Goal: Complete application form: Complete application form

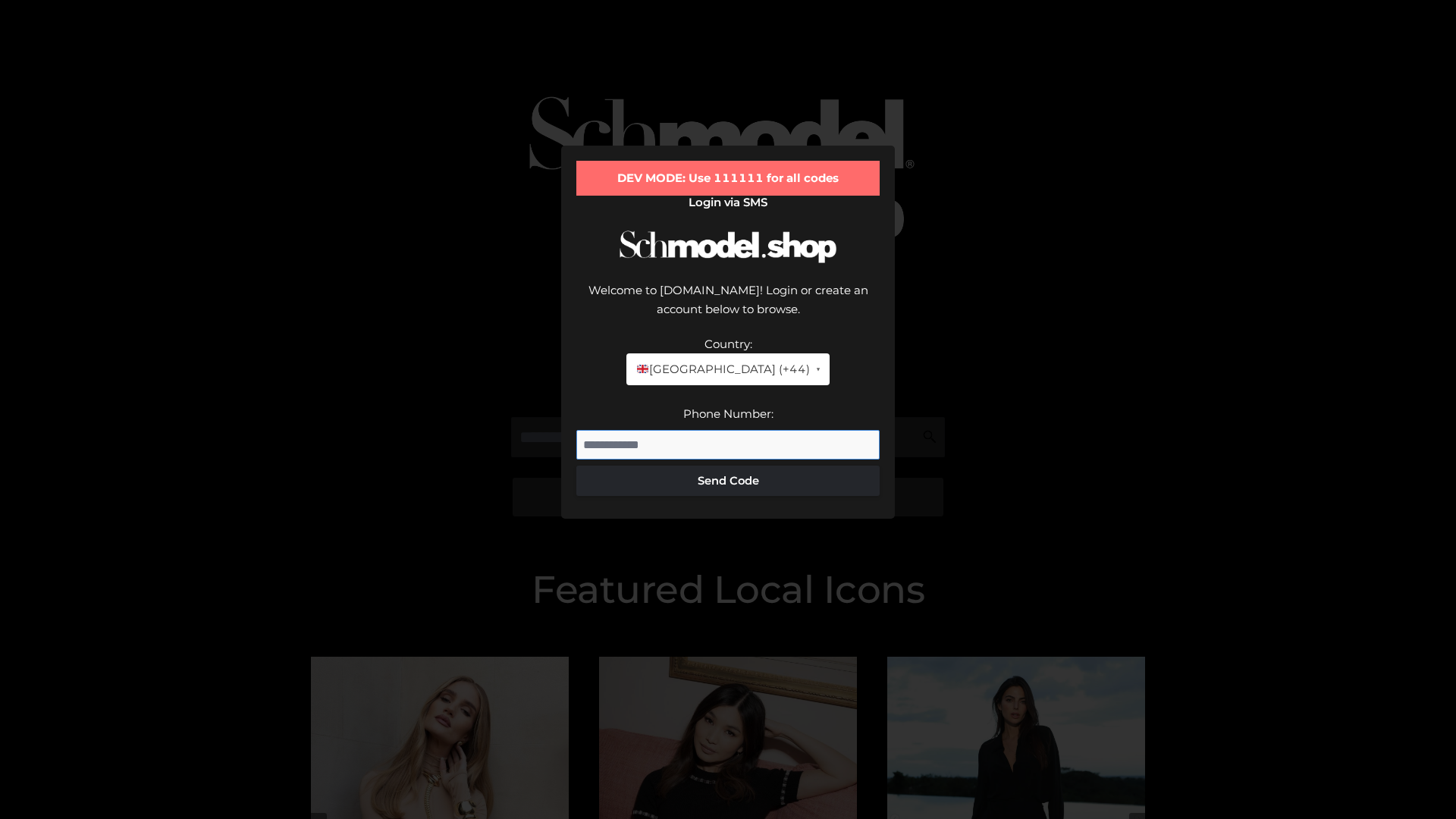
click at [728, 430] on input "Phone Number:" at bounding box center [728, 444] width 304 height 30
type input "**********"
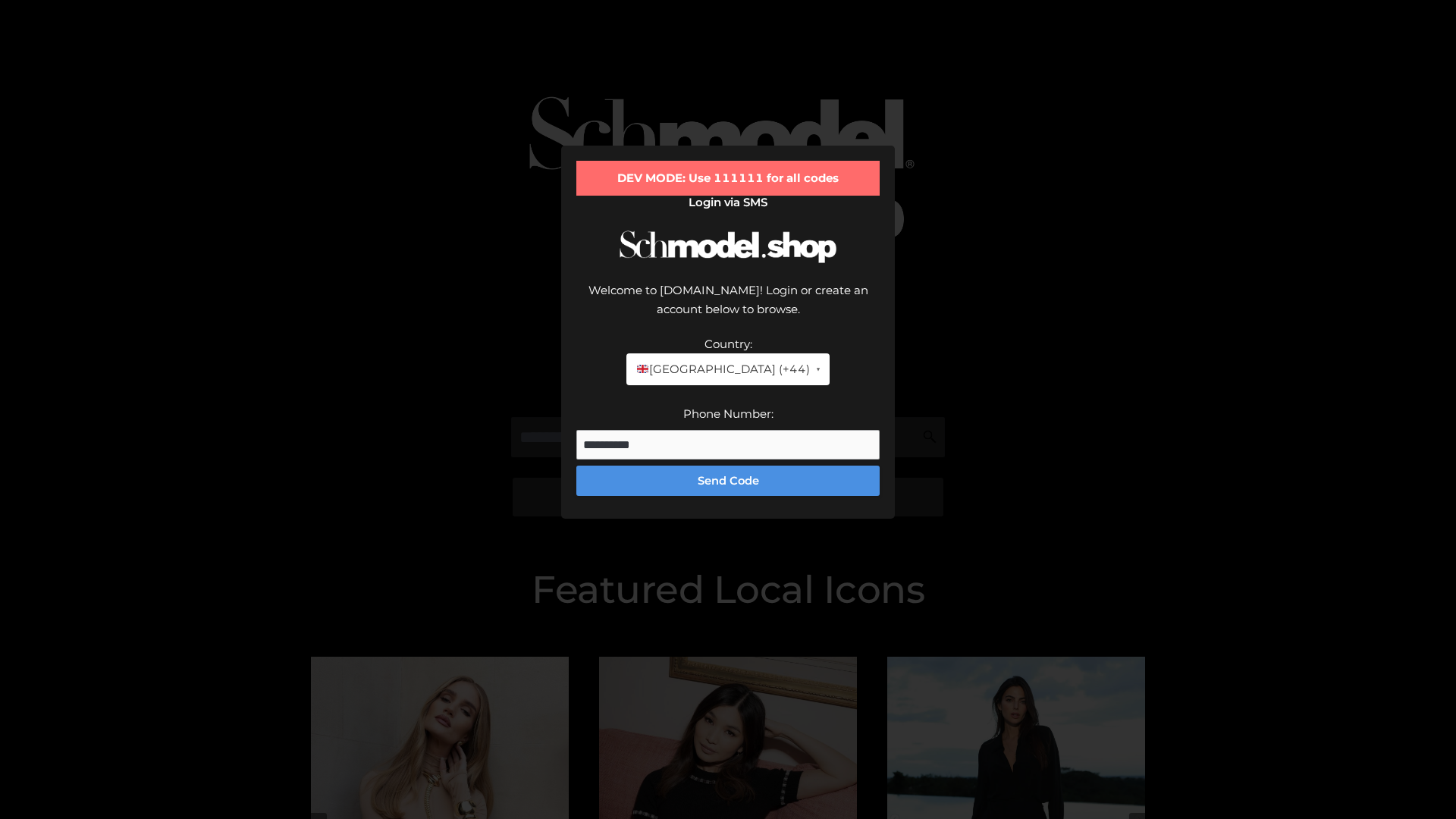
click at [728, 466] on button "Send Code" at bounding box center [728, 481] width 304 height 30
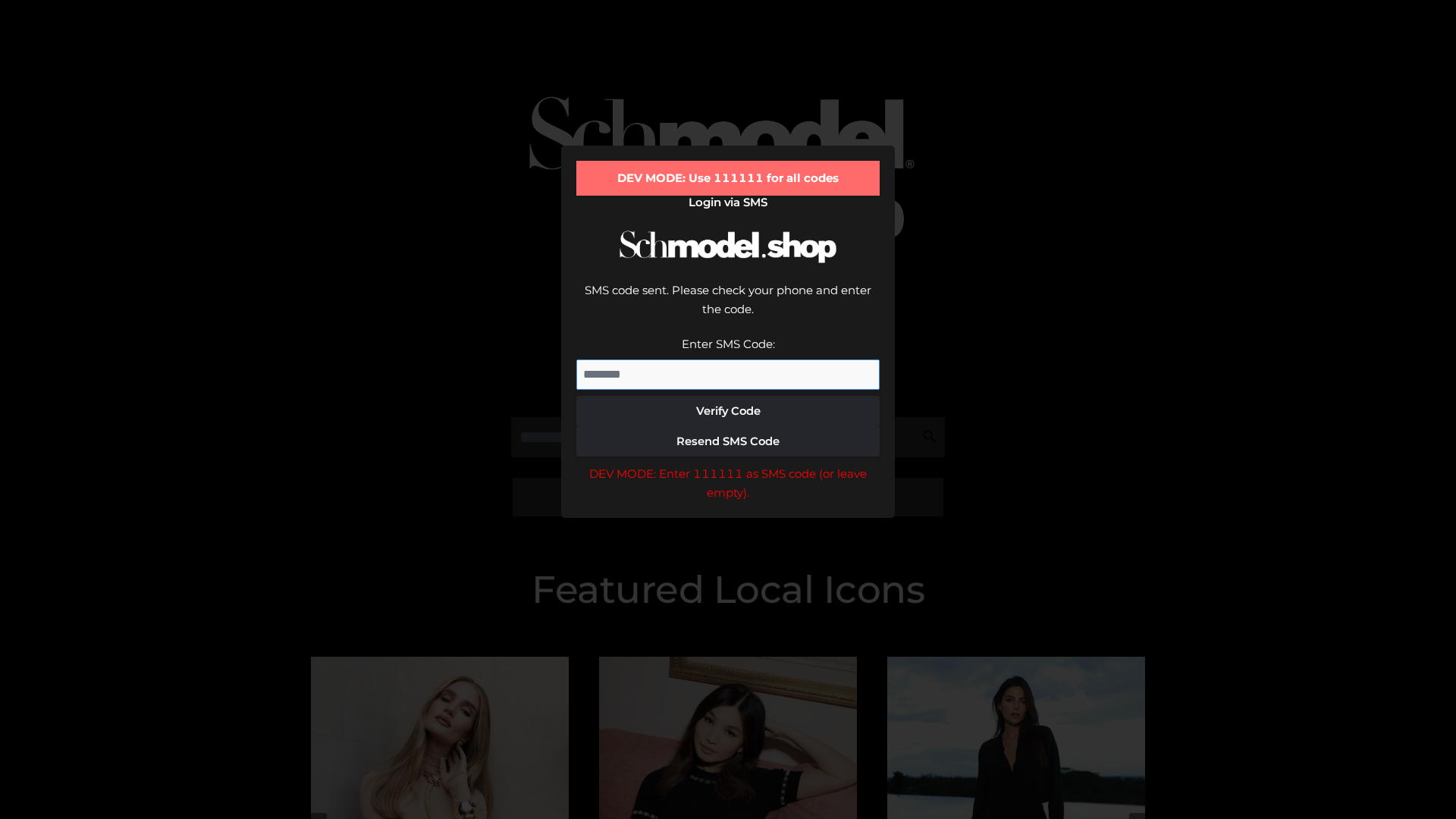
click at [728, 360] on input "Enter SMS Code:" at bounding box center [728, 375] width 304 height 30
type input "******"
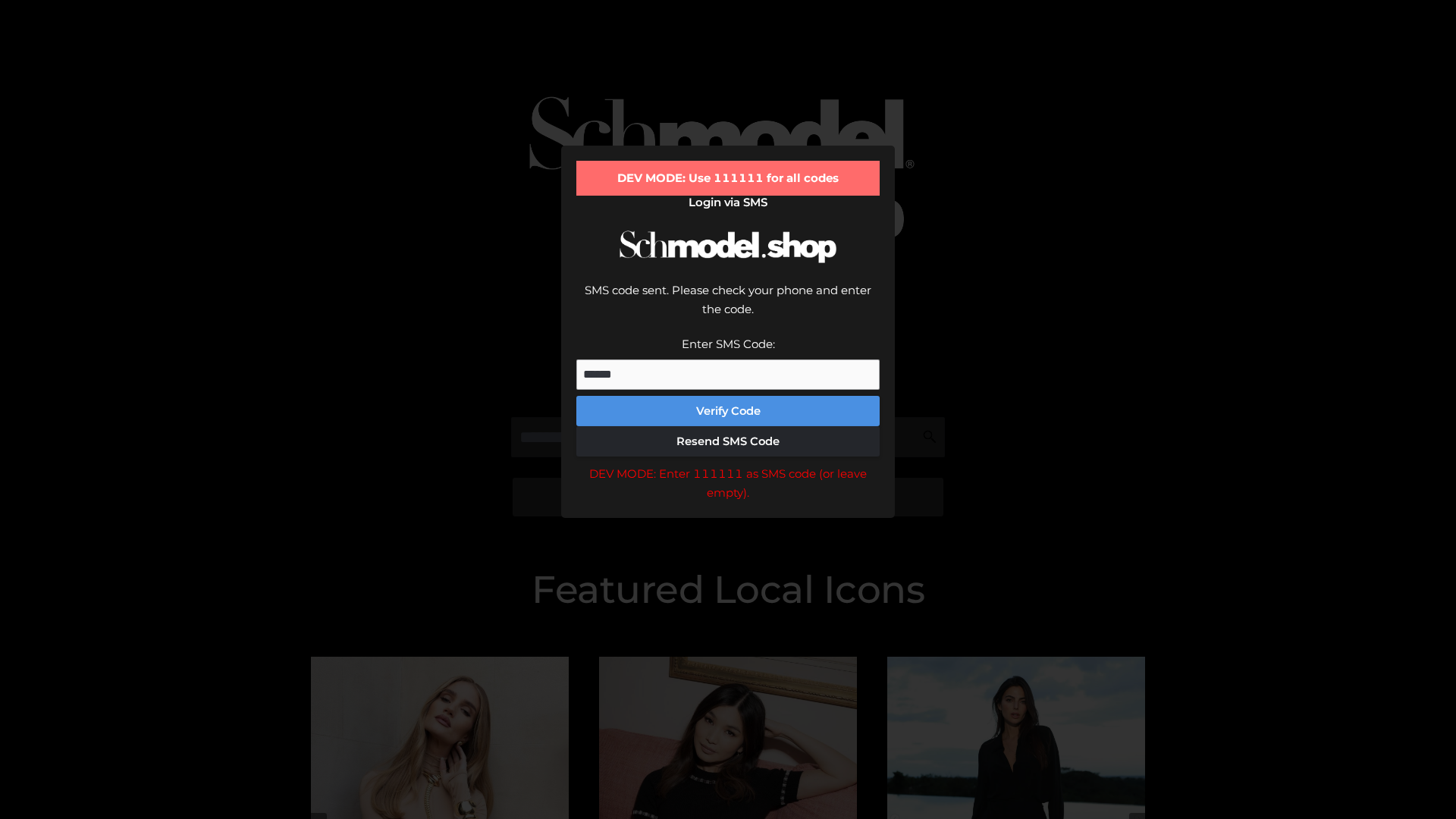
click at [728, 396] on button "Verify Code" at bounding box center [728, 411] width 304 height 30
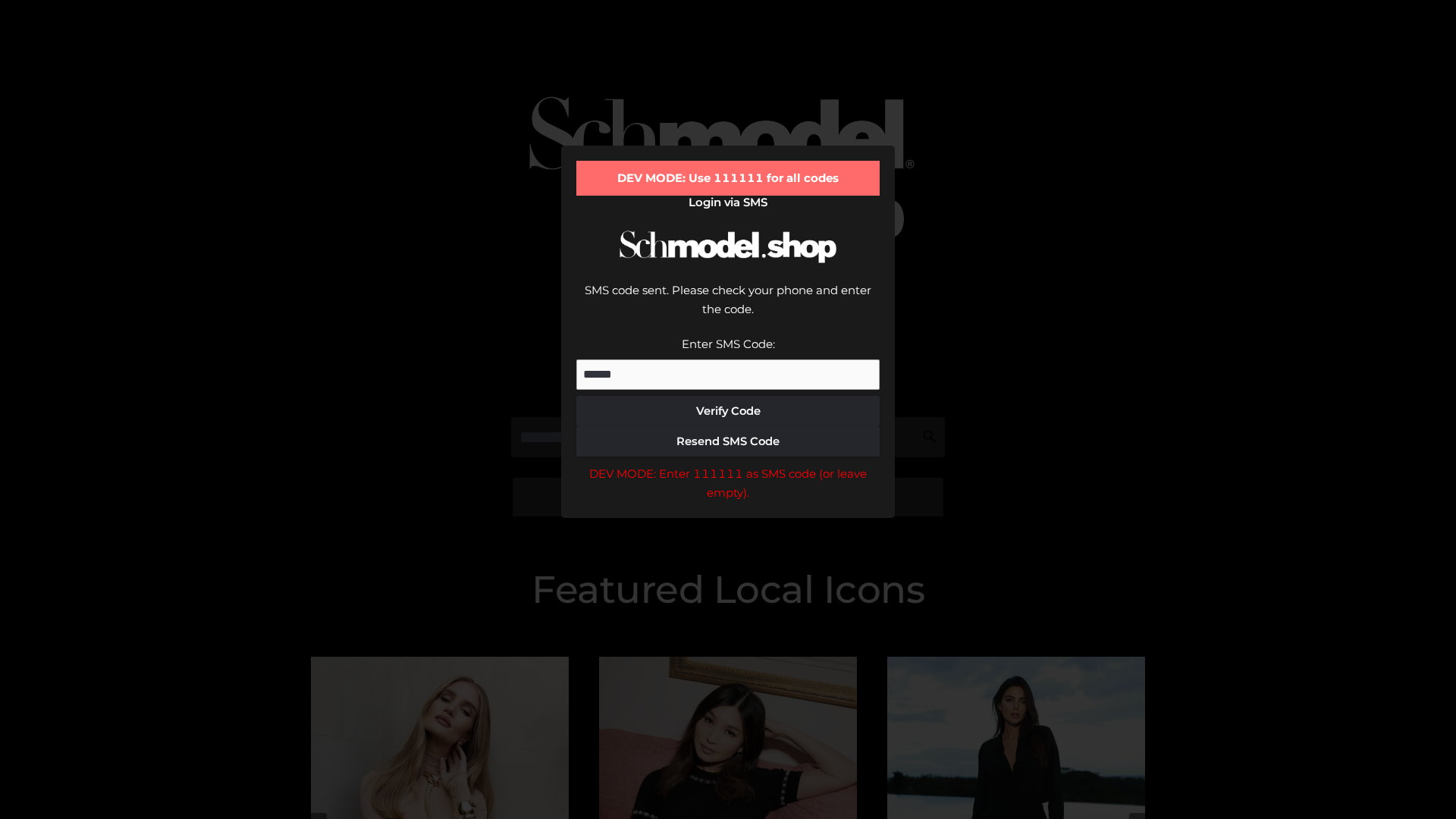
click at [728, 464] on div "DEV MODE: Enter 111111 as SMS code (or leave empty)." at bounding box center [728, 483] width 304 height 38
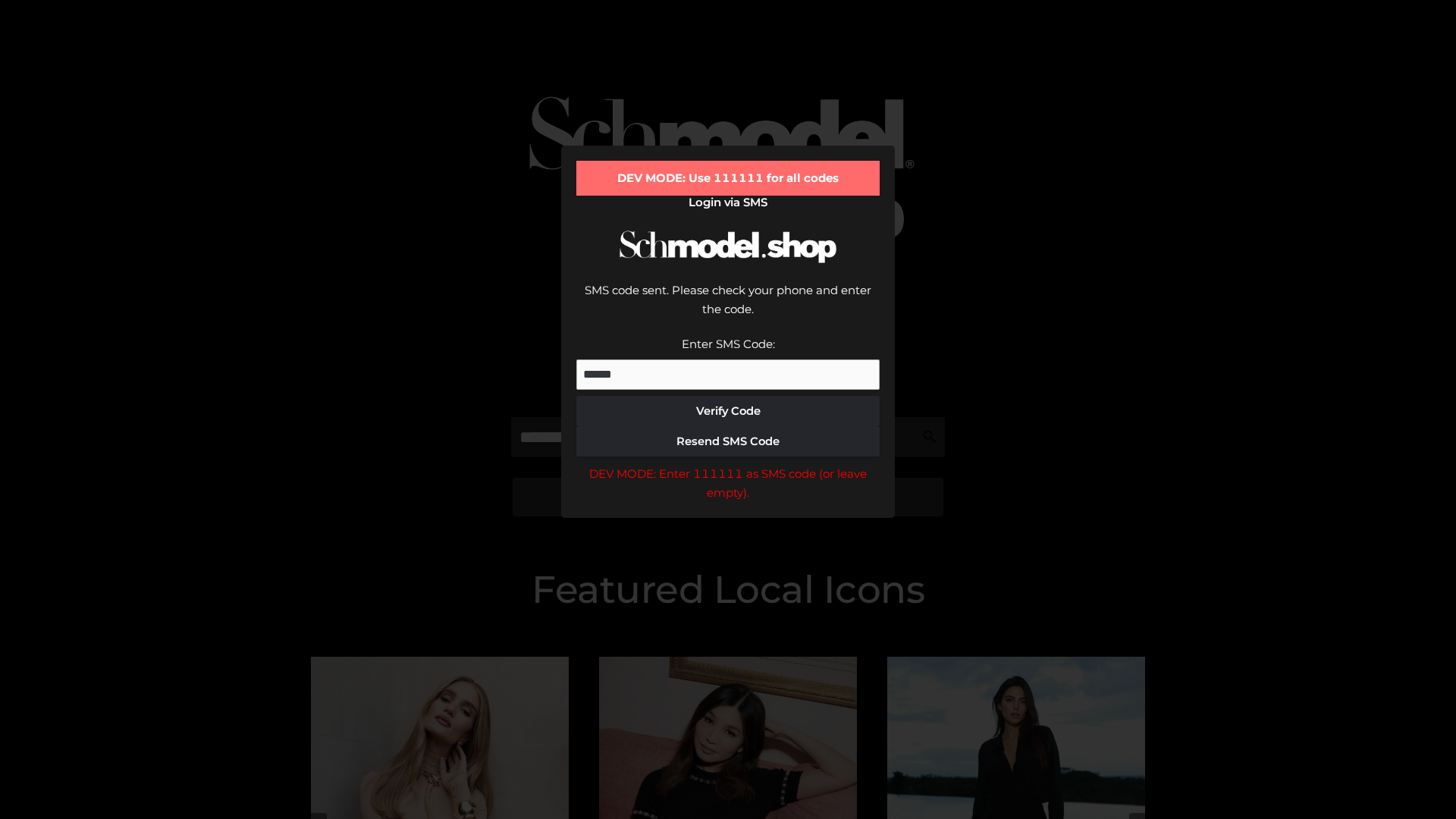
click at [728, 464] on div "DEV MODE: Enter 111111 as SMS code (or leave empty)." at bounding box center [728, 483] width 304 height 38
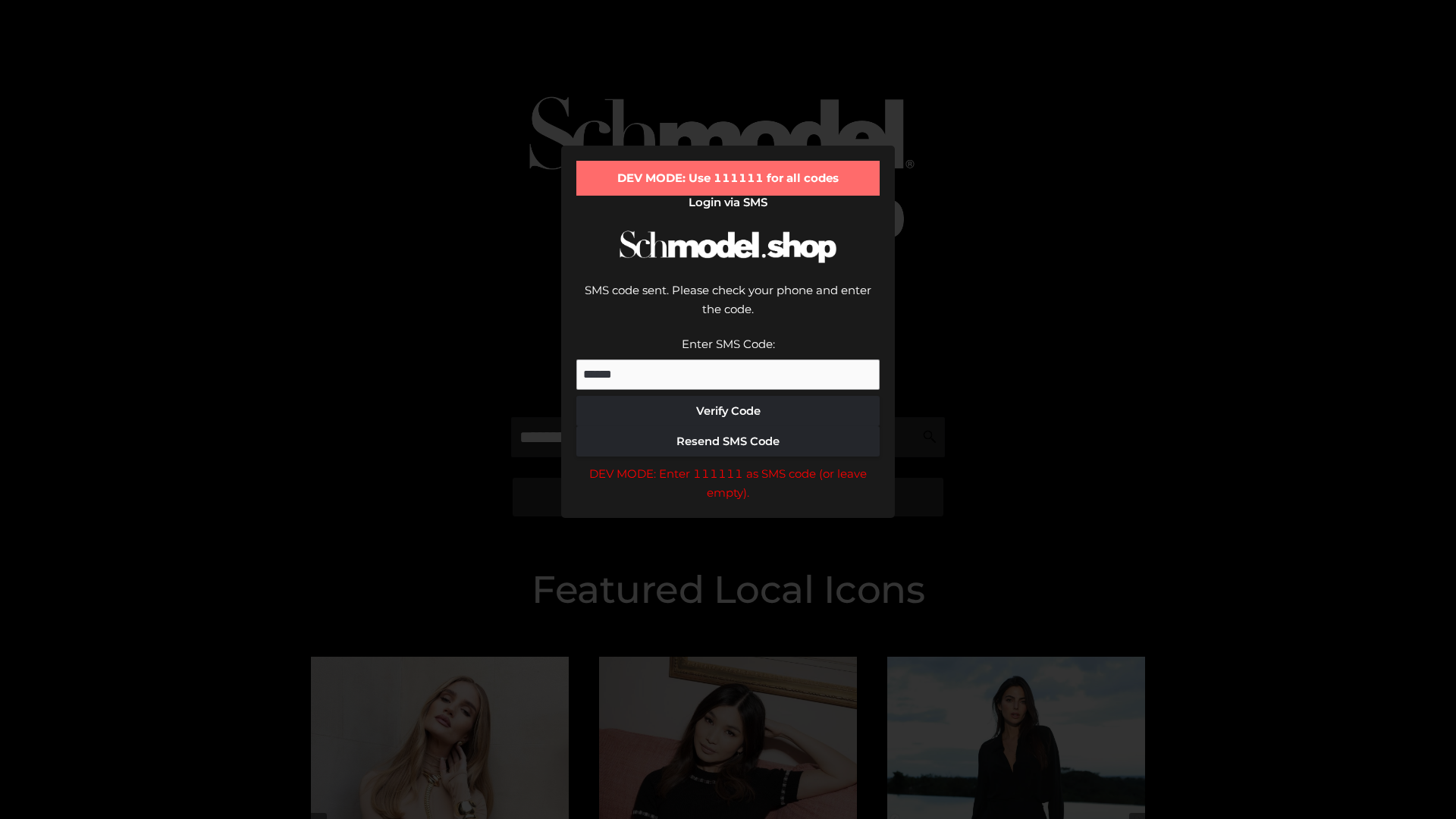
click at [728, 464] on div "DEV MODE: Enter 111111 as SMS code (or leave empty)." at bounding box center [728, 483] width 304 height 38
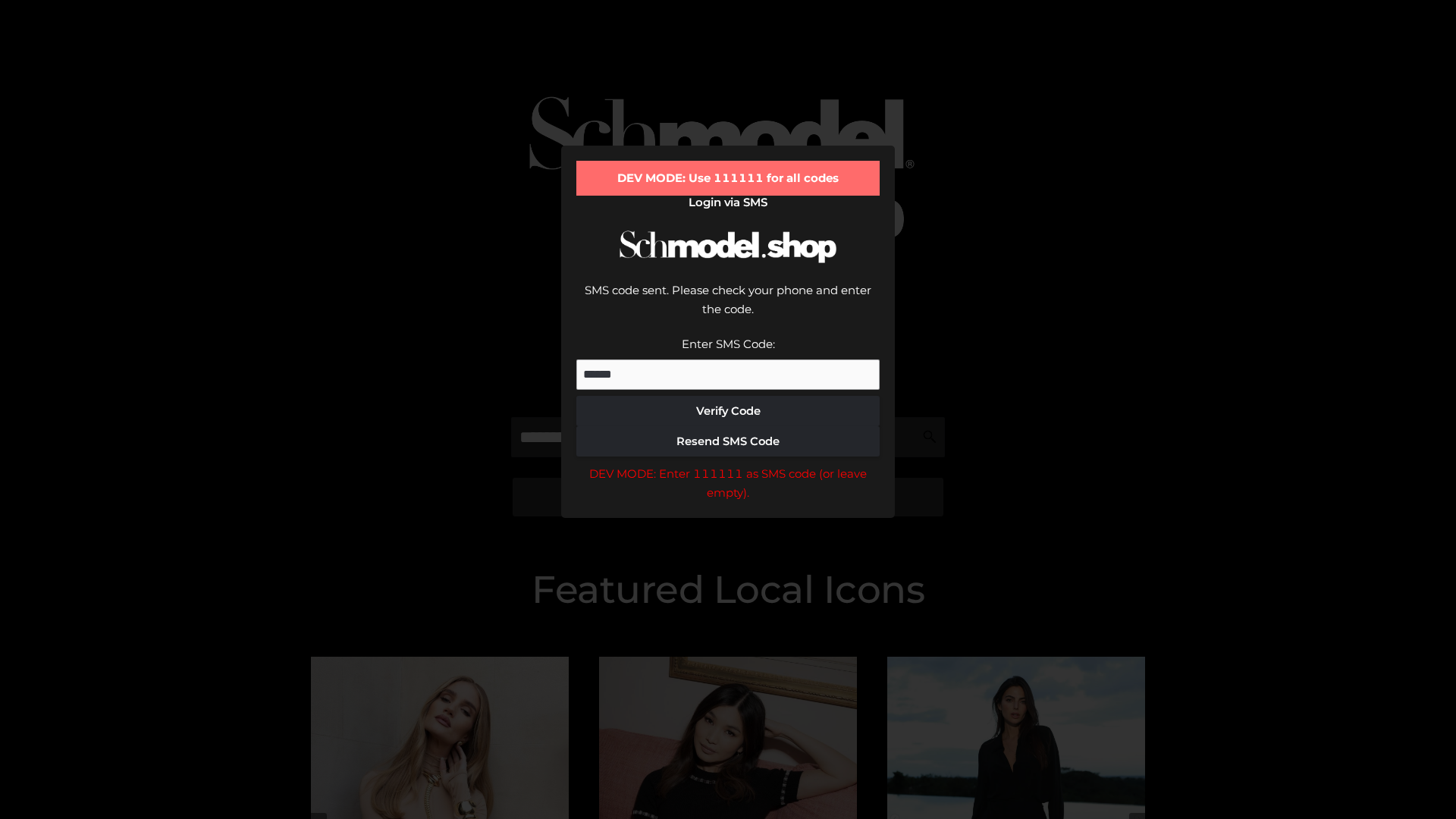
click at [728, 464] on div "DEV MODE: Enter 111111 as SMS code (or leave empty)." at bounding box center [728, 483] width 304 height 38
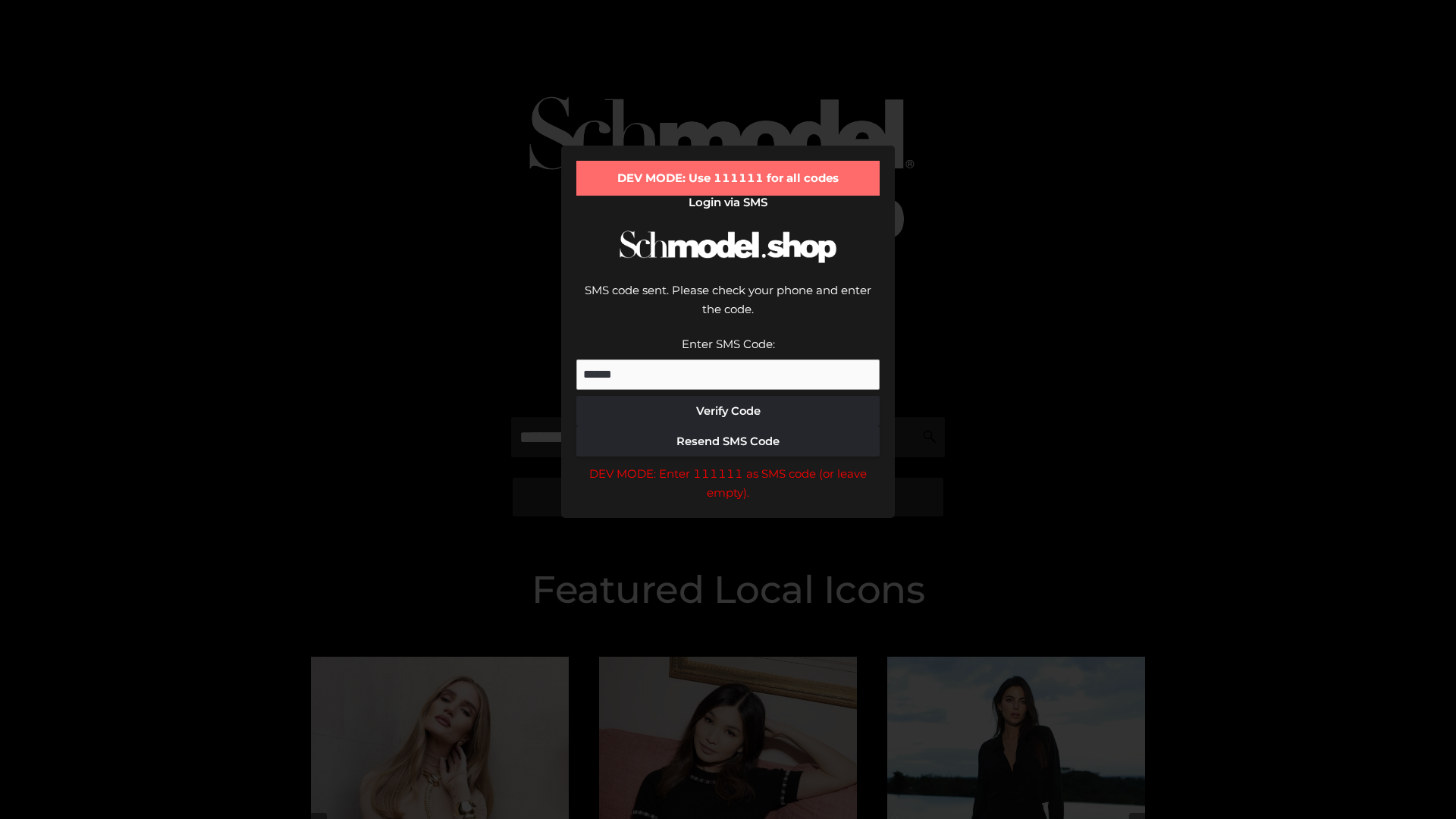
click at [728, 464] on div "DEV MODE: Enter 111111 as SMS code (or leave empty)." at bounding box center [728, 483] width 304 height 38
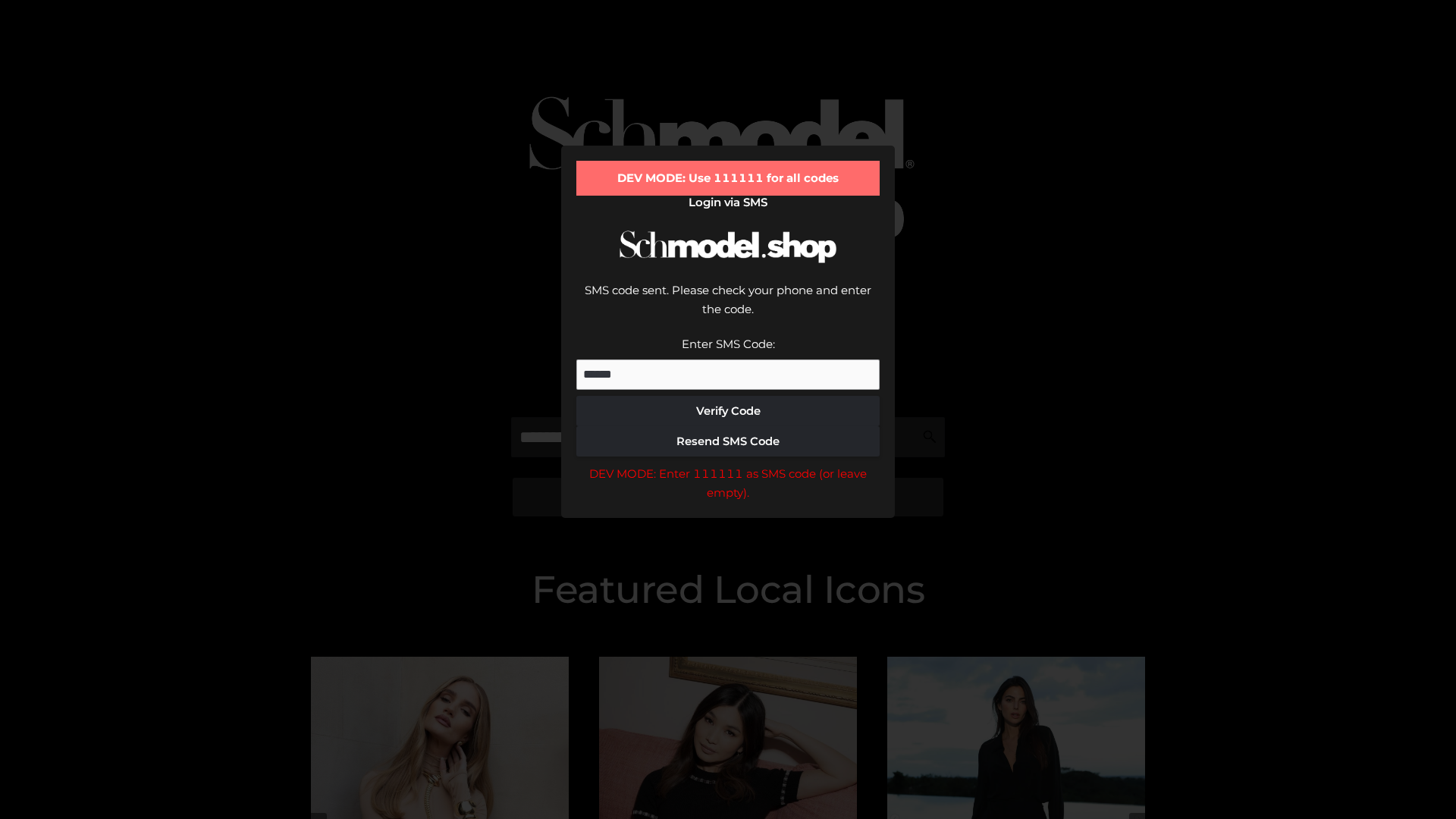
click at [728, 464] on div "DEV MODE: Enter 111111 as SMS code (or leave empty)." at bounding box center [728, 483] width 304 height 38
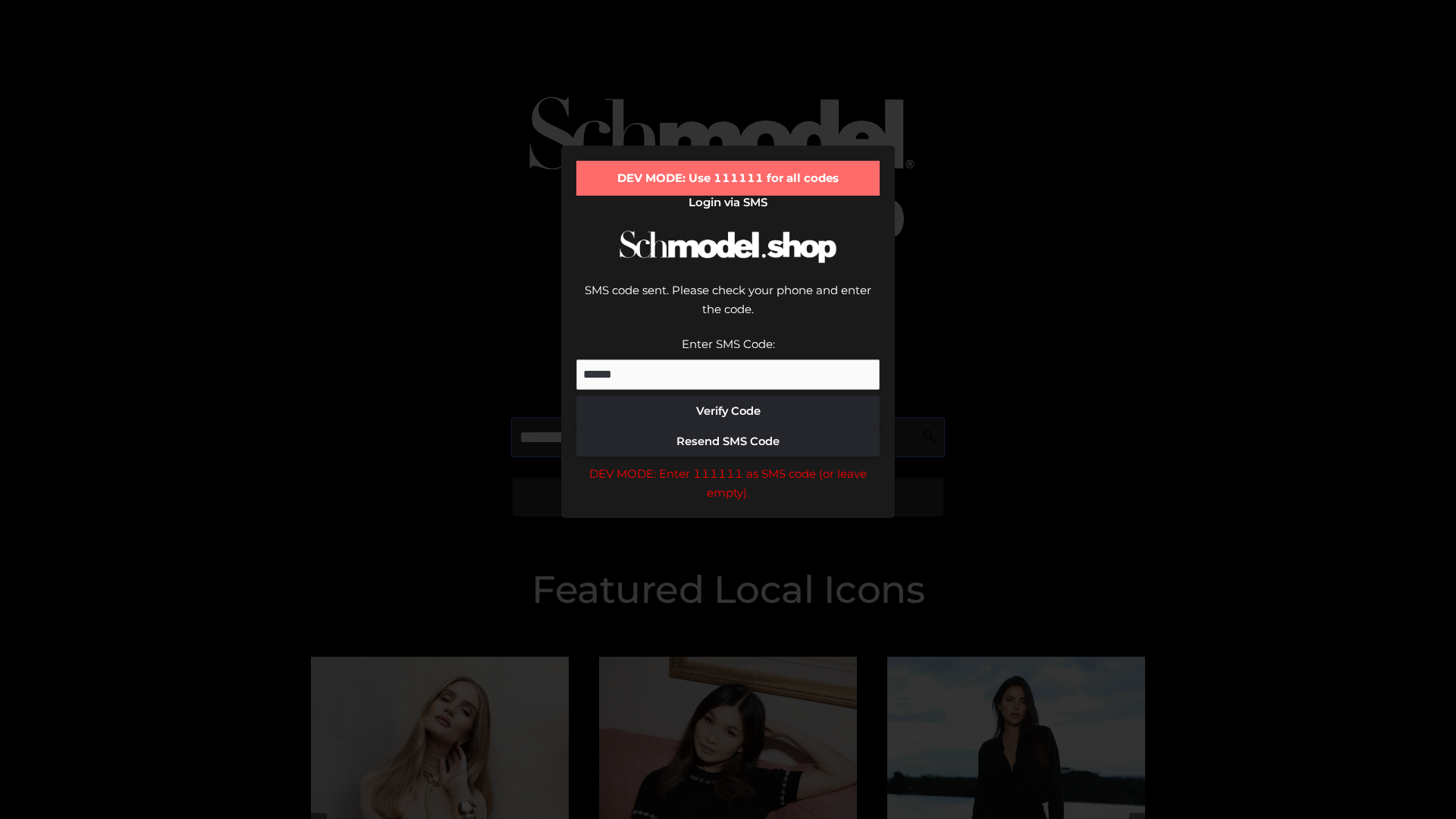
scroll to position [0, 78]
click at [728, 464] on div "DEV MODE: Enter 111111 as SMS code (or leave empty)." at bounding box center [728, 483] width 304 height 38
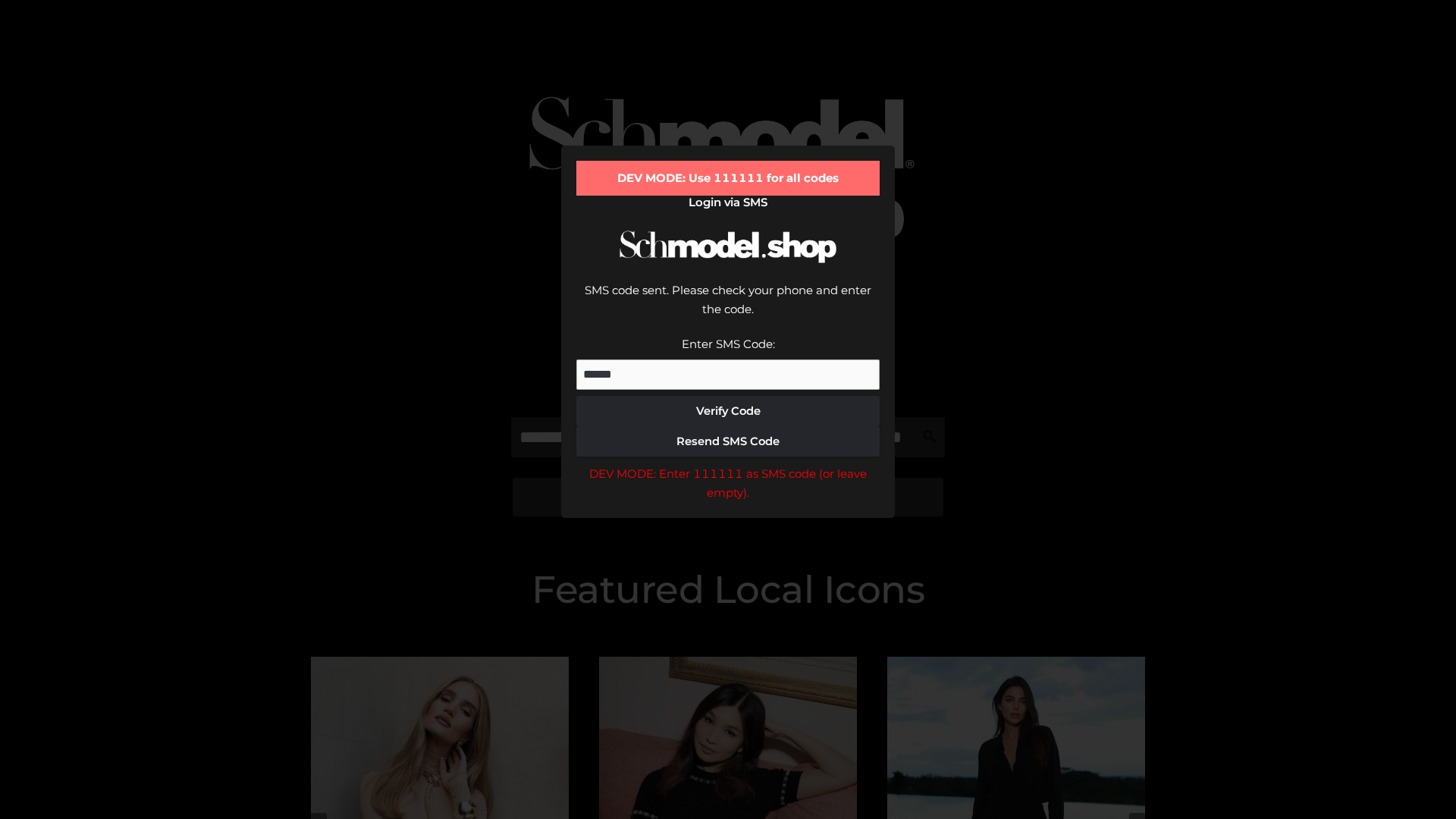
click at [728, 464] on div "DEV MODE: Enter 111111 as SMS code (or leave empty)." at bounding box center [728, 483] width 304 height 38
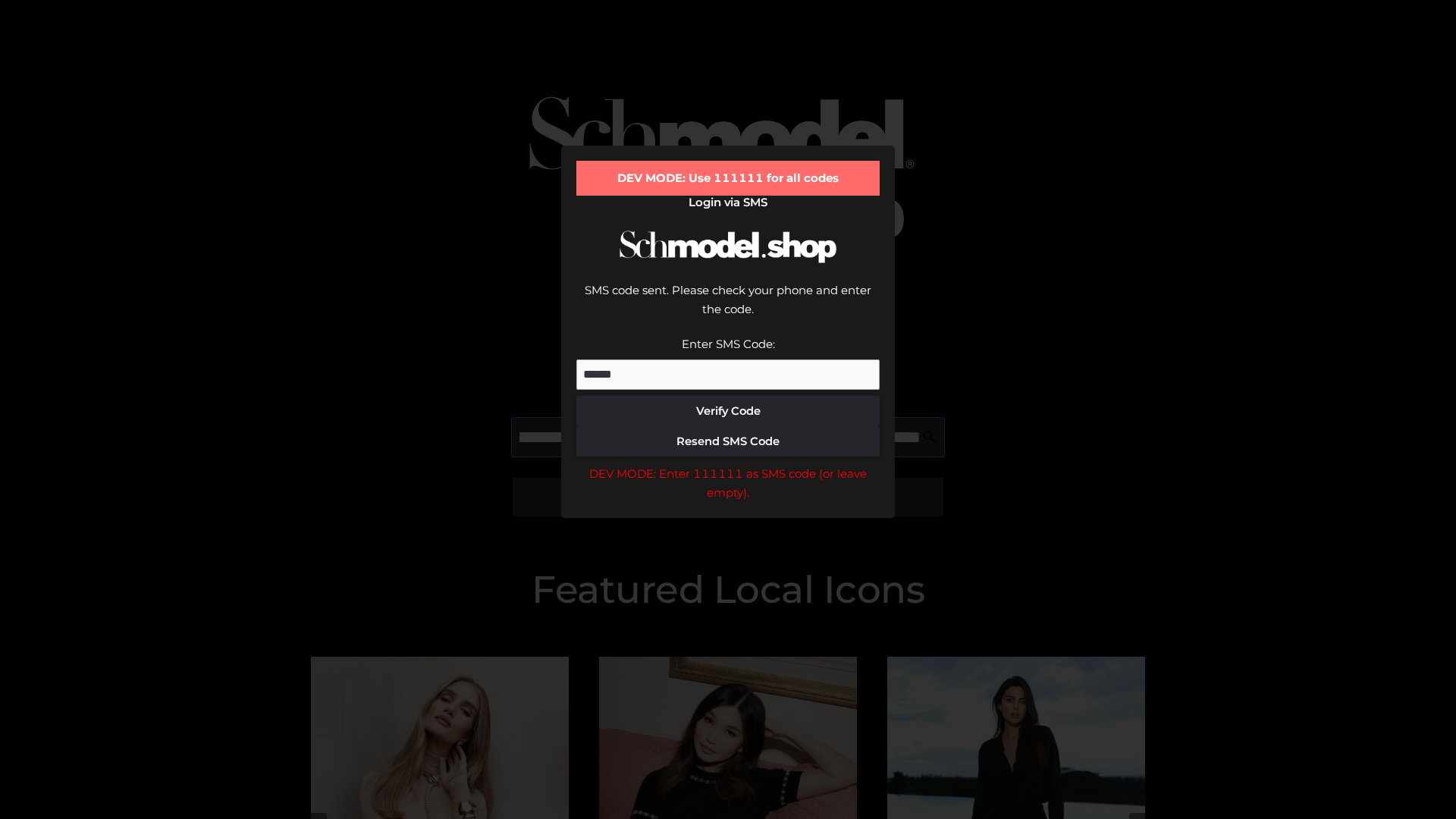
scroll to position [0, 165]
click at [728, 464] on div "DEV MODE: Enter 111111 as SMS code (or leave empty)." at bounding box center [728, 483] width 304 height 38
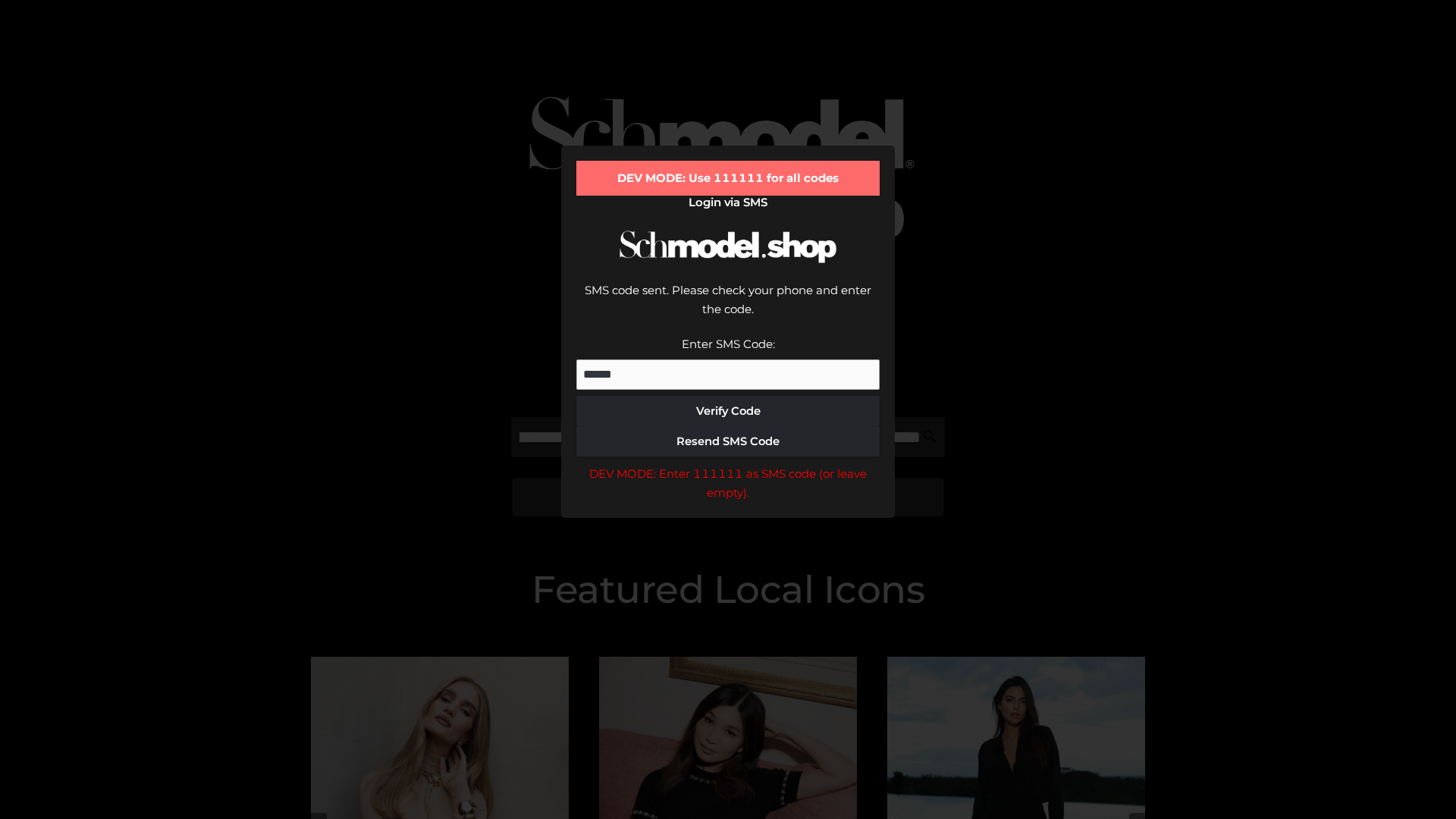
click at [728, 464] on div "DEV MODE: Enter 111111 as SMS code (or leave empty)." at bounding box center [728, 483] width 304 height 38
type input "**********"
